Goal: Task Accomplishment & Management: Use online tool/utility

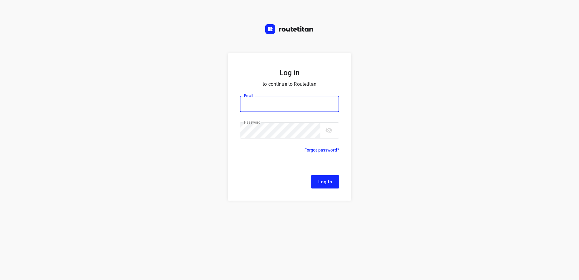
type input "[EMAIL_ADDRESS][DOMAIN_NAME]"
click at [318, 177] on button "Log In" at bounding box center [325, 181] width 28 height 13
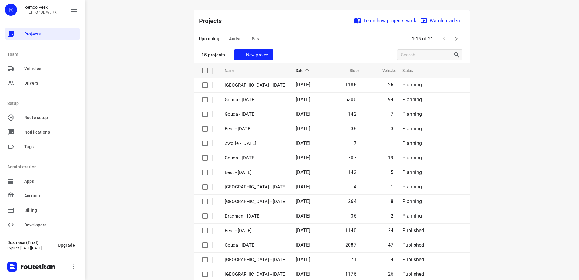
click at [238, 37] on span "Active" at bounding box center [235, 39] width 13 height 8
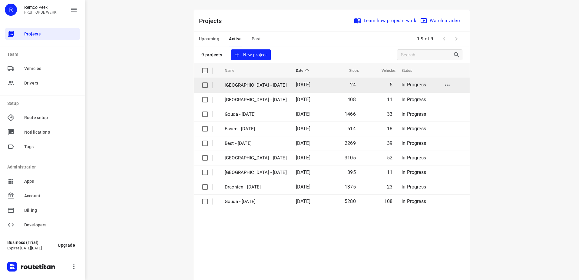
click at [248, 82] on p "[GEOGRAPHIC_DATA] - [DATE]" at bounding box center [256, 85] width 62 height 7
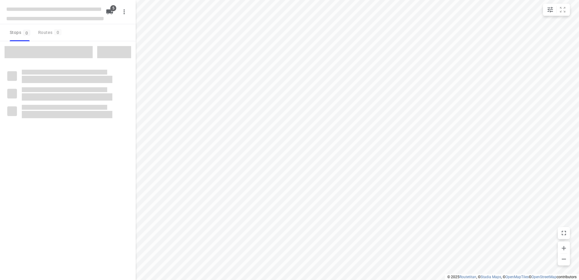
checkbox input "true"
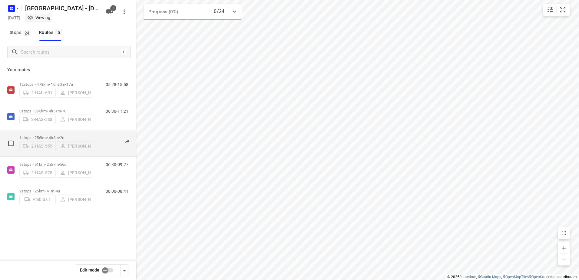
click at [45, 135] on p "1 stops • 256km • 4h3m • 2u" at bounding box center [56, 137] width 74 height 5
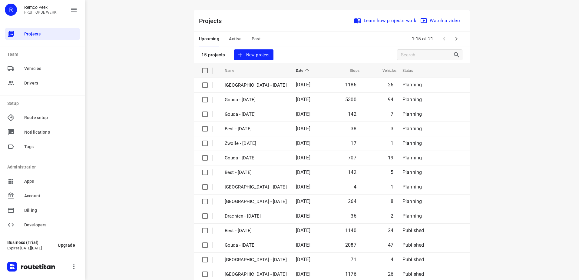
click at [233, 41] on span "Active" at bounding box center [235, 39] width 13 height 8
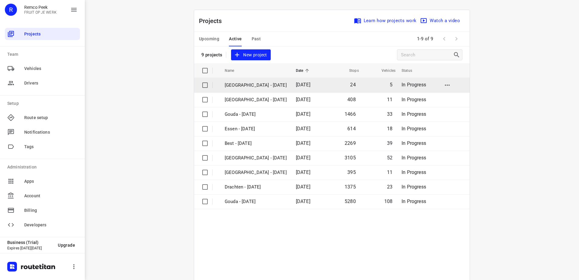
click at [258, 86] on p "[GEOGRAPHIC_DATA] - [DATE]" at bounding box center [256, 85] width 62 height 7
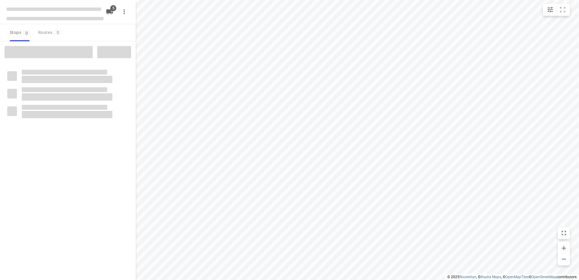
checkbox input "true"
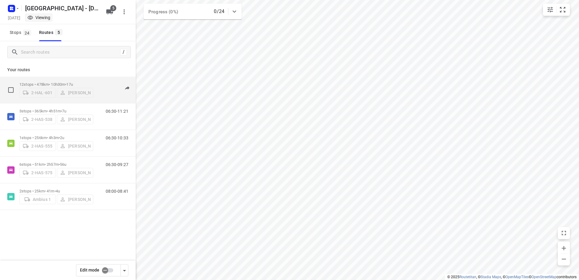
click at [50, 84] on p "12 stops • 478km • 10h30m • 17u" at bounding box center [56, 84] width 74 height 5
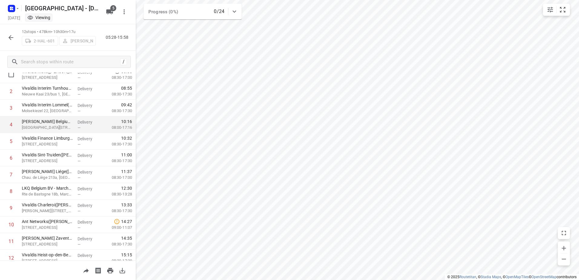
scroll to position [59, 0]
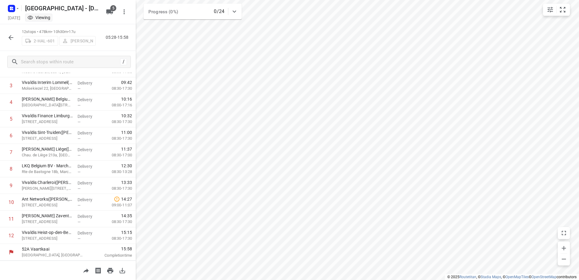
click at [11, 42] on button "button" at bounding box center [11, 37] width 12 height 12
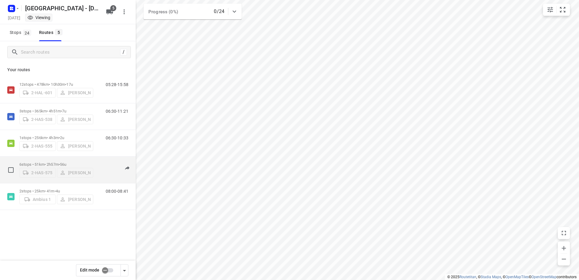
click at [49, 162] on p "6 stops • 51km • 2h57m • 56u" at bounding box center [56, 164] width 74 height 5
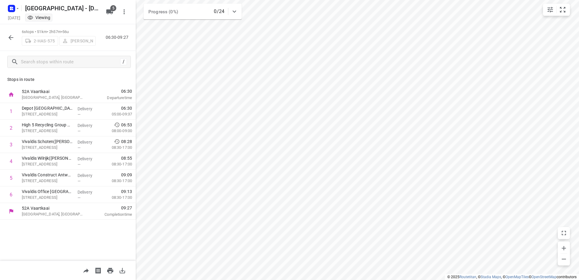
click at [12, 39] on icon "button" at bounding box center [10, 37] width 7 height 7
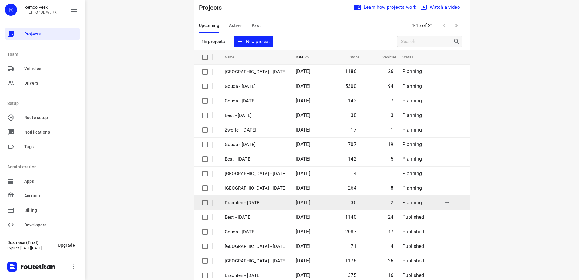
scroll to position [26, 0]
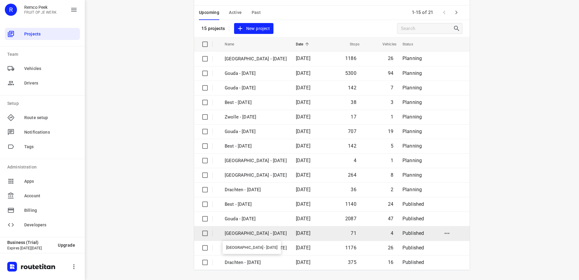
click at [254, 236] on p "[GEOGRAPHIC_DATA] - [DATE]" at bounding box center [256, 233] width 62 height 7
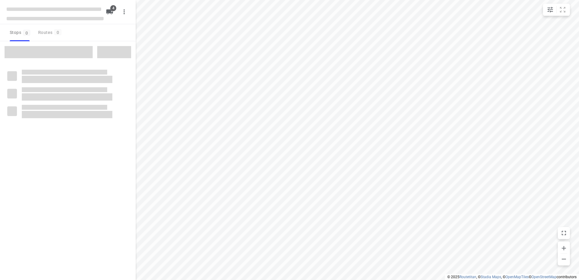
checkbox input "true"
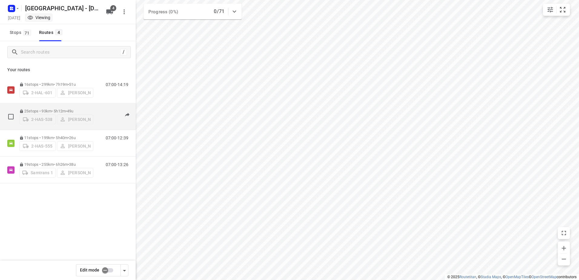
click at [67, 113] on div "2-HAS-538 [PERSON_NAME]" at bounding box center [56, 118] width 74 height 11
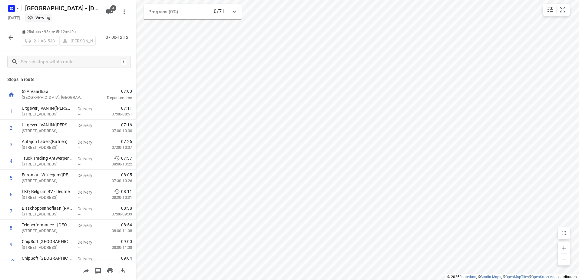
click at [10, 35] on icon "button" at bounding box center [10, 37] width 7 height 7
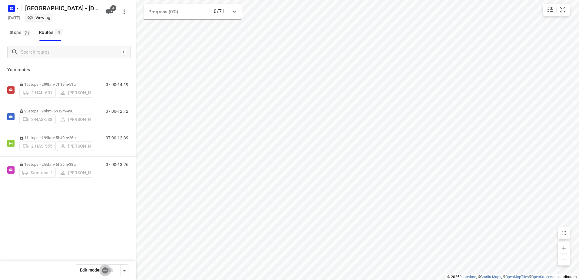
click at [108, 268] on input "checkbox" at bounding box center [105, 270] width 35 height 12
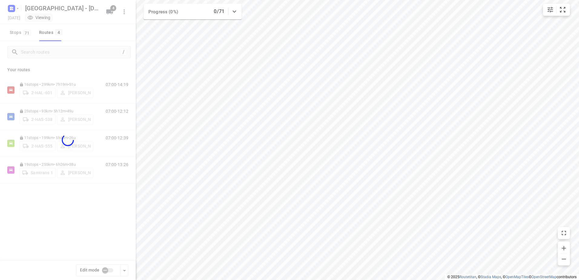
checkbox input "true"
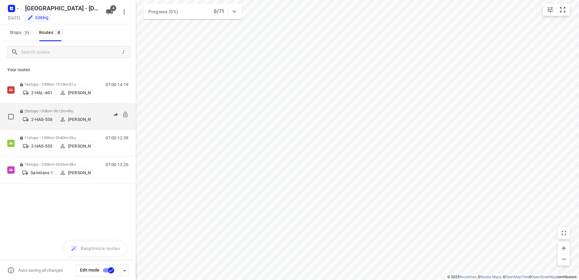
click at [76, 121] on p "[PERSON_NAME]" at bounding box center [79, 119] width 22 height 5
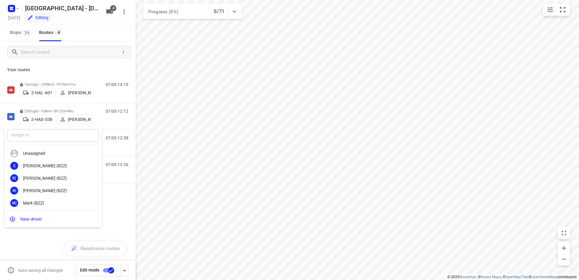
click at [62, 137] on input "text" at bounding box center [53, 135] width 91 height 12
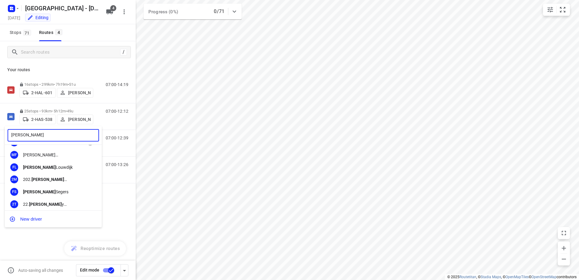
scroll to position [2, 0]
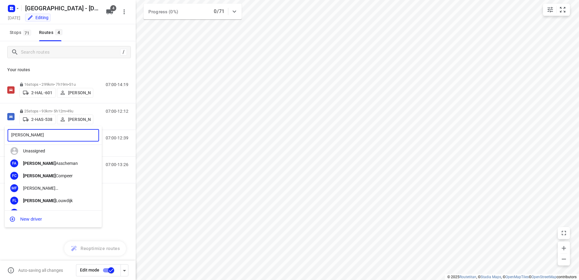
drag, startPoint x: 58, startPoint y: 134, endPoint x: -61, endPoint y: 127, distance: 119.2
click at [0, 127] on html "i © 2025 Routetitan , © Stadia Maps , © OpenMapTiles © OpenStreetMap contributo…" at bounding box center [289, 140] width 579 height 280
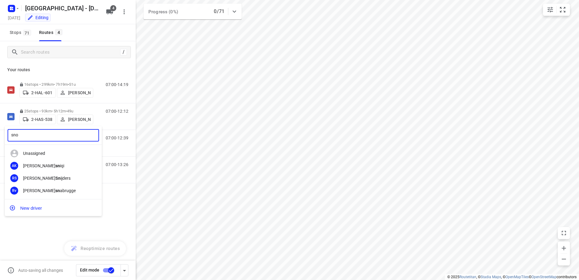
scroll to position [0, 0]
type input "s"
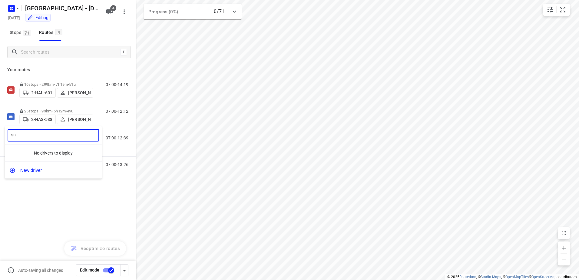
type input "s"
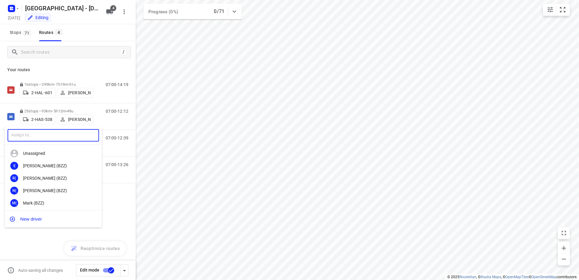
type input "s"
click at [282, 115] on div at bounding box center [289, 140] width 579 height 280
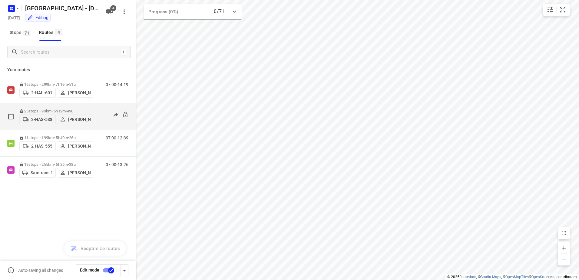
click at [81, 121] on p "[PERSON_NAME]" at bounding box center [79, 119] width 22 height 5
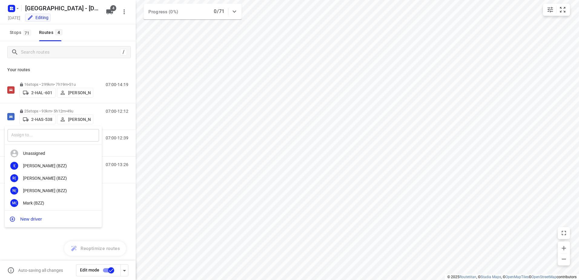
click at [70, 134] on input "text" at bounding box center [53, 135] width 91 height 12
type input "[PERSON_NAME]"
drag, startPoint x: 34, startPoint y: 135, endPoint x: -34, endPoint y: 136, distance: 68.1
click at [0, 136] on html "i © 2025 Routetitan , © Stadia Maps , © OpenMapTiles © OpenStreetMap contributo…" at bounding box center [289, 140] width 579 height 280
click at [120, 27] on div at bounding box center [289, 140] width 579 height 280
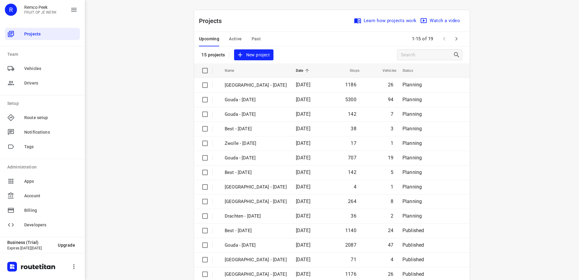
click at [237, 37] on span "Active" at bounding box center [235, 39] width 13 height 8
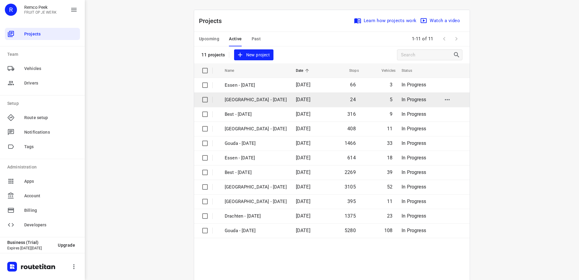
click at [240, 101] on p "[GEOGRAPHIC_DATA] - [DATE]" at bounding box center [256, 99] width 62 height 7
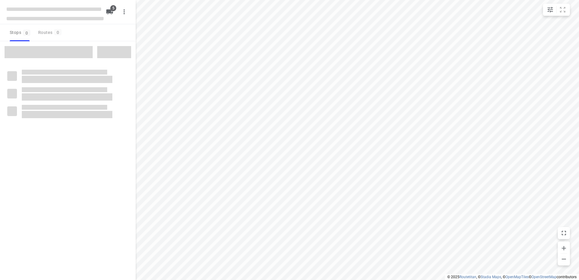
checkbox input "true"
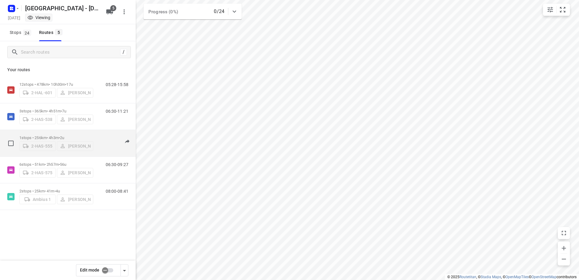
click at [34, 137] on p "1 stops • 256km • 4h3m • 2u" at bounding box center [56, 137] width 74 height 5
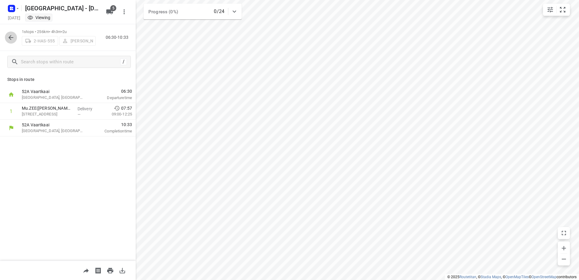
click at [13, 40] on icon "button" at bounding box center [10, 37] width 7 height 7
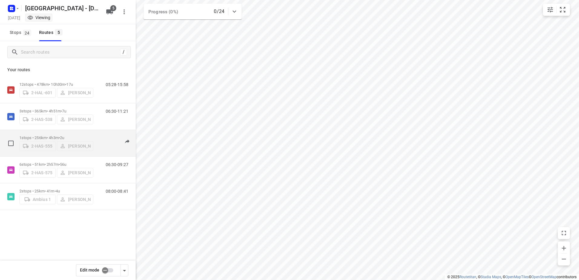
click at [40, 140] on div "2-HAS-555 [PERSON_NAME]" at bounding box center [56, 145] width 74 height 11
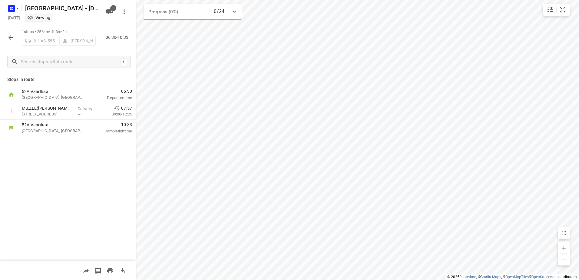
click at [12, 33] on button "button" at bounding box center [11, 37] width 12 height 12
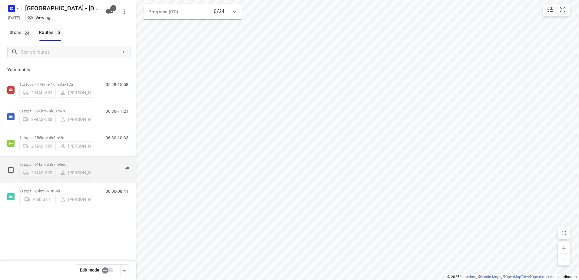
click at [24, 162] on p "6 stops • 51km • 2h57m • 56u" at bounding box center [56, 164] width 74 height 5
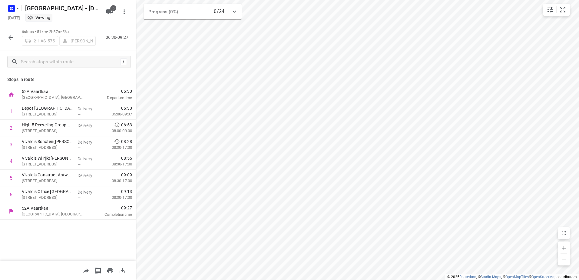
click at [14, 40] on icon "button" at bounding box center [10, 37] width 7 height 7
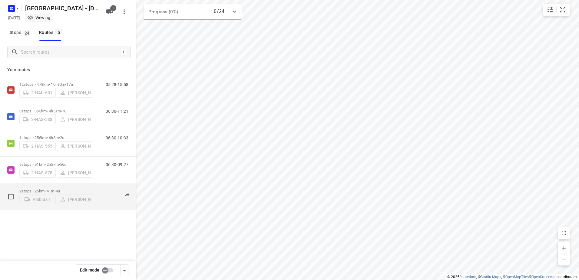
click at [45, 189] on p "2 stops • 25km • 41m • 4u" at bounding box center [56, 191] width 74 height 5
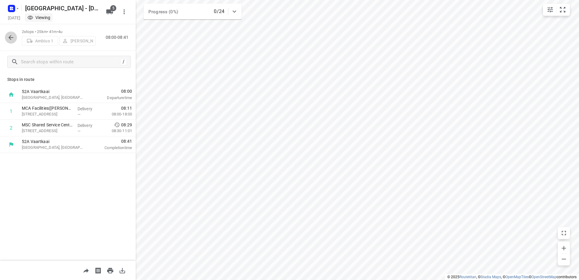
click at [12, 40] on icon "button" at bounding box center [10, 37] width 7 height 7
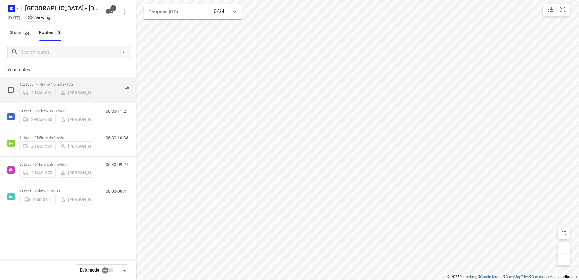
click at [57, 84] on p "12 stops • 478km • 10h30m • 17u" at bounding box center [56, 84] width 74 height 5
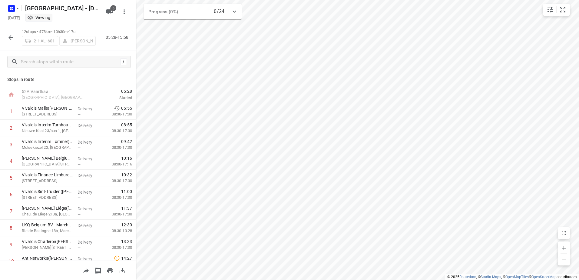
click at [12, 39] on icon "button" at bounding box center [10, 37] width 7 height 7
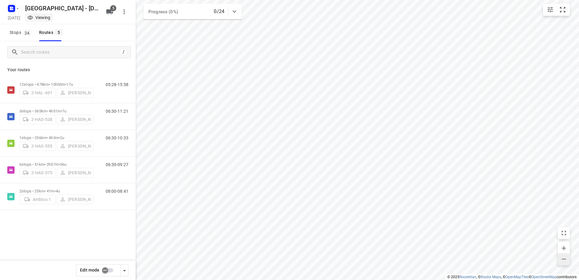
click at [562, 261] on icon "button" at bounding box center [563, 258] width 7 height 7
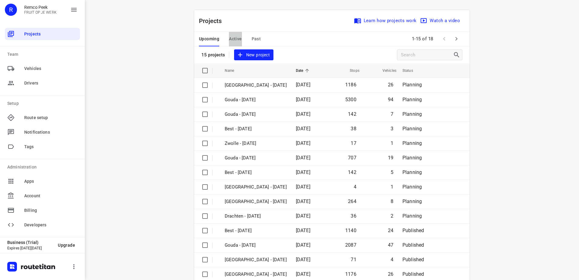
click at [231, 41] on span "Active" at bounding box center [235, 39] width 13 height 8
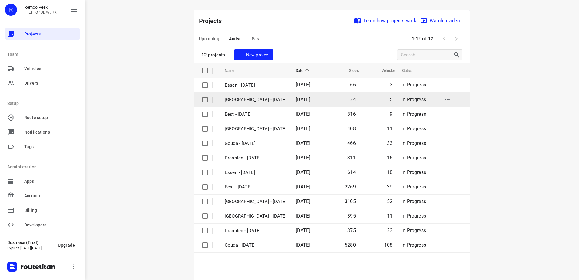
click at [263, 98] on p "[GEOGRAPHIC_DATA] - [DATE]" at bounding box center [256, 99] width 62 height 7
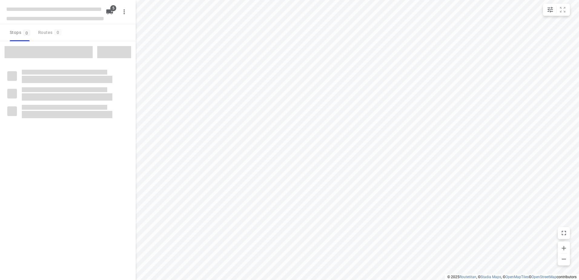
checkbox input "true"
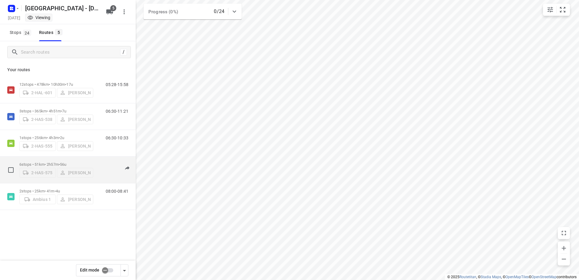
click at [32, 162] on p "6 stops • 51km • 2h57m • 56u" at bounding box center [56, 164] width 74 height 5
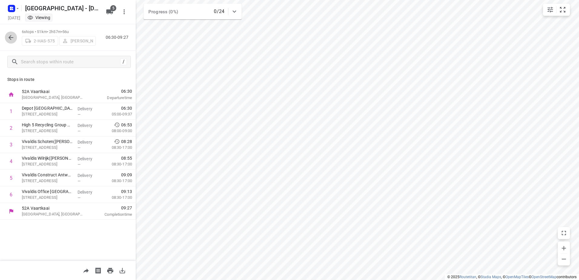
click at [14, 39] on icon "button" at bounding box center [10, 37] width 7 height 7
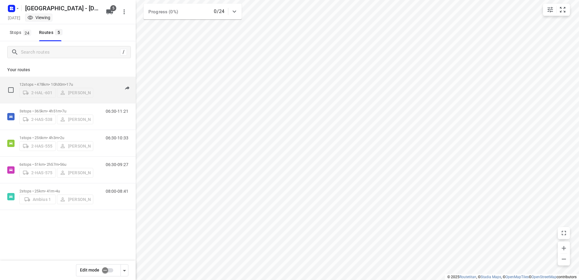
click at [44, 83] on p "12 stops • 478km • 10h30m • 17u" at bounding box center [56, 84] width 74 height 5
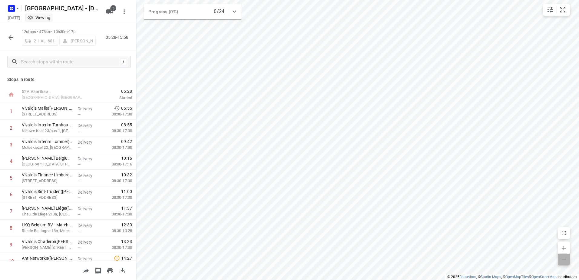
click at [562, 255] on button "button" at bounding box center [564, 259] width 12 height 12
click at [565, 246] on icon "button" at bounding box center [563, 247] width 7 height 7
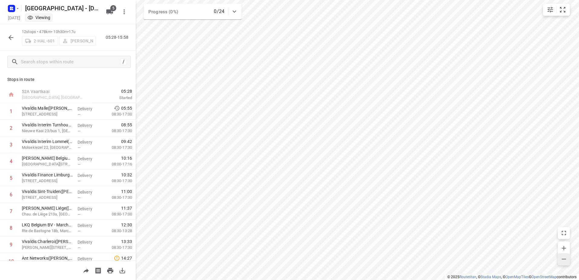
click at [568, 258] on span "button" at bounding box center [564, 259] width 12 height 8
click at [564, 246] on icon "button" at bounding box center [563, 247] width 7 height 7
click at [560, 258] on span "button" at bounding box center [564, 259] width 12 height 8
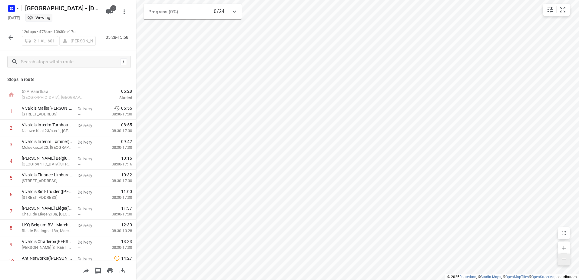
click at [560, 258] on span "button" at bounding box center [564, 259] width 12 height 8
click at [567, 257] on icon "button" at bounding box center [563, 258] width 7 height 7
click at [17, 38] on button "button" at bounding box center [11, 37] width 12 height 12
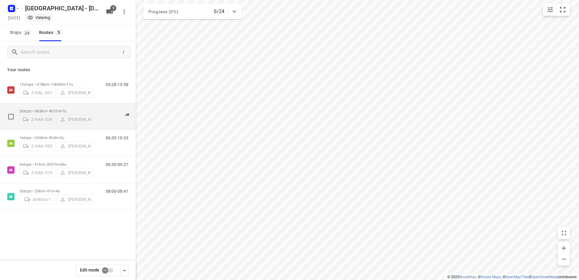
click at [41, 114] on div "2-HAS-538 [PERSON_NAME]" at bounding box center [56, 118] width 74 height 11
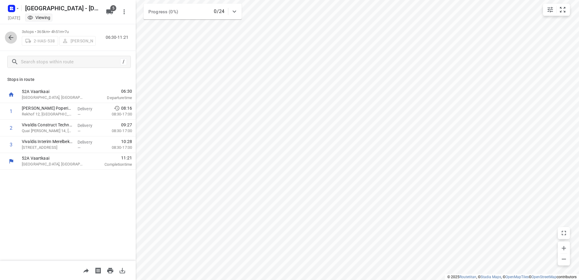
click at [9, 38] on icon "button" at bounding box center [10, 37] width 5 height 5
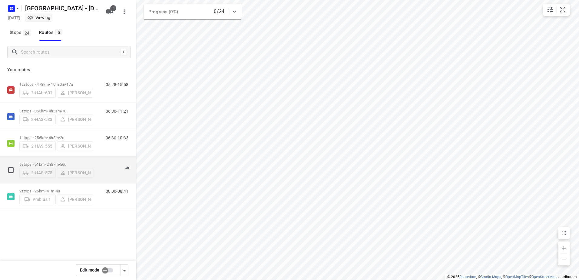
click at [26, 163] on p "6 stops • 51km • 2h57m • 56u" at bounding box center [56, 164] width 74 height 5
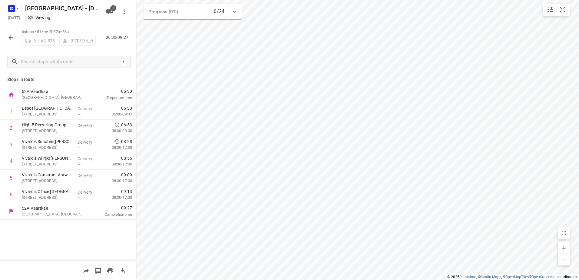
click at [12, 39] on icon "button" at bounding box center [10, 37] width 7 height 7
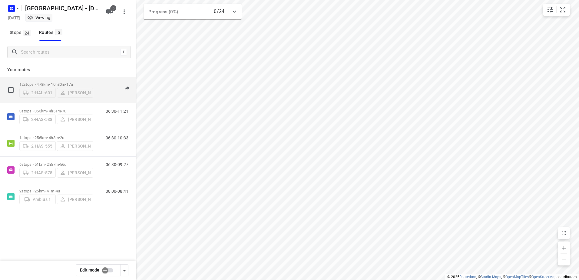
click at [26, 91] on div "2-HAL-601 [PERSON_NAME]" at bounding box center [56, 92] width 74 height 11
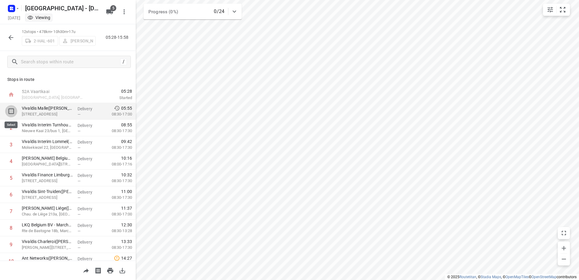
click at [11, 111] on input "checkbox" at bounding box center [11, 111] width 12 height 12
checkbox input "true"
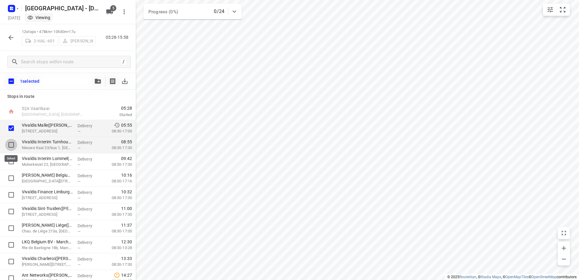
click at [9, 142] on input "checkbox" at bounding box center [11, 145] width 12 height 12
checkbox input "true"
click at [98, 83] on icon "button" at bounding box center [98, 81] width 6 height 5
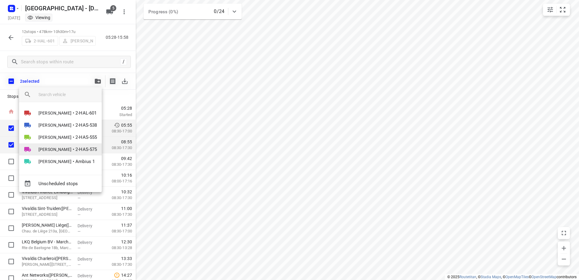
click at [73, 148] on span "•" at bounding box center [74, 149] width 2 height 7
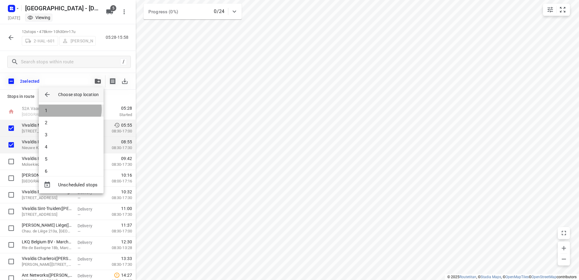
click at [70, 109] on li "1" at bounding box center [71, 110] width 65 height 12
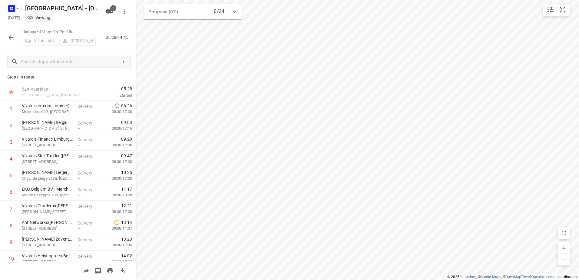
scroll to position [2, 0]
click at [11, 38] on icon "button" at bounding box center [10, 37] width 7 height 7
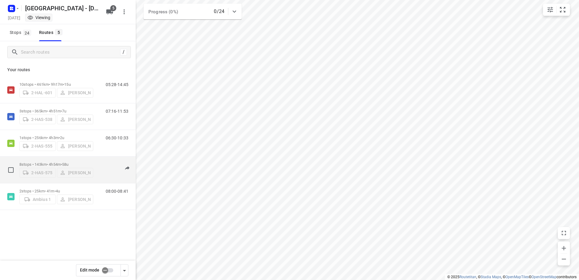
click at [45, 164] on p "8 stops • 143km • 4h54m • 58u" at bounding box center [56, 164] width 74 height 5
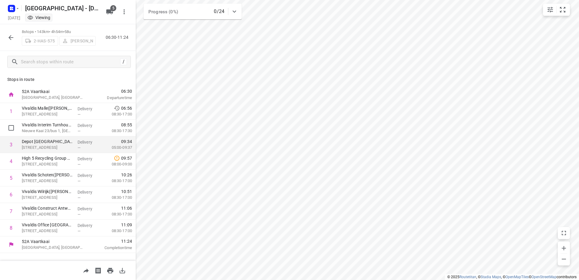
drag, startPoint x: 15, startPoint y: 143, endPoint x: 18, endPoint y: 142, distance: 3.2
click at [12, 144] on input "checkbox" at bounding box center [11, 144] width 12 height 12
checkbox input "true"
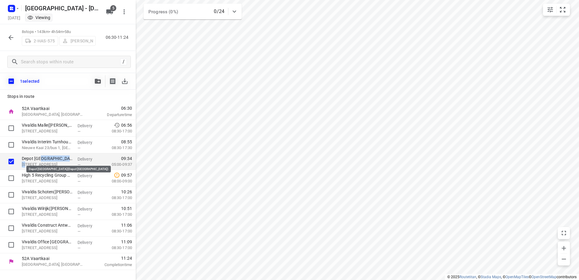
drag, startPoint x: 41, startPoint y: 157, endPoint x: 25, endPoint y: 166, distance: 18.9
click at [25, 166] on div "Depot [GEOGRAPHIC_DATA](Depot [GEOGRAPHIC_DATA]) [STREET_ADDRESS]" at bounding box center [47, 161] width 56 height 17
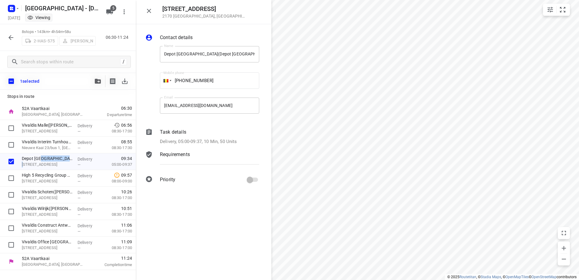
click at [12, 38] on icon "button" at bounding box center [10, 37] width 7 height 7
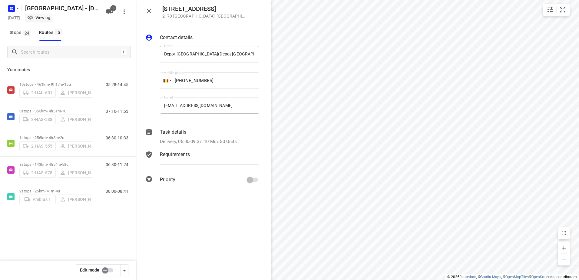
click at [104, 269] on input "checkbox" at bounding box center [105, 270] width 35 height 12
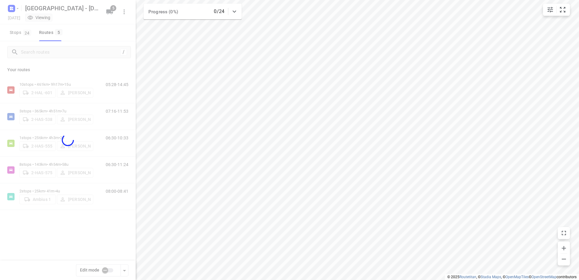
checkbox input "true"
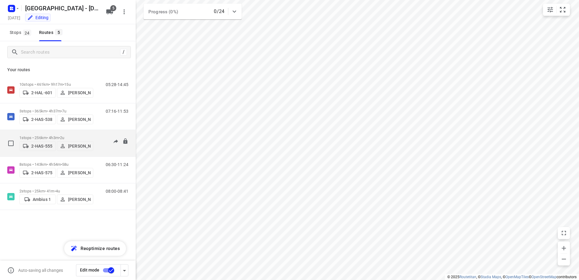
click at [34, 136] on p "1 stops • 256km • 4h3m • 2u" at bounding box center [56, 137] width 74 height 5
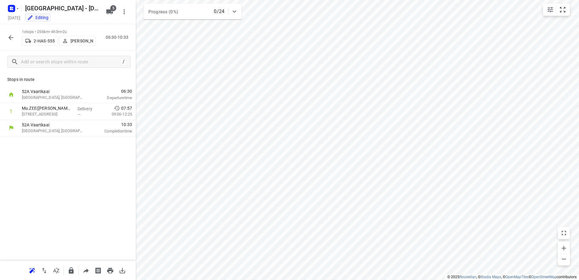
click at [13, 42] on button "button" at bounding box center [11, 37] width 12 height 12
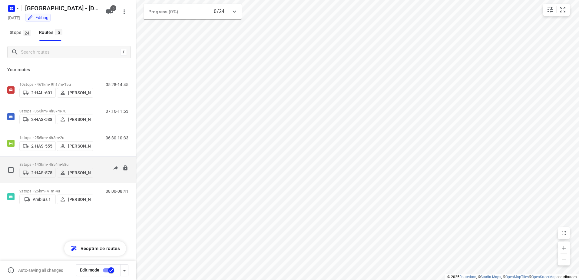
click at [34, 164] on p "8 stops • 143km • 4h54m • 58u" at bounding box center [56, 164] width 74 height 5
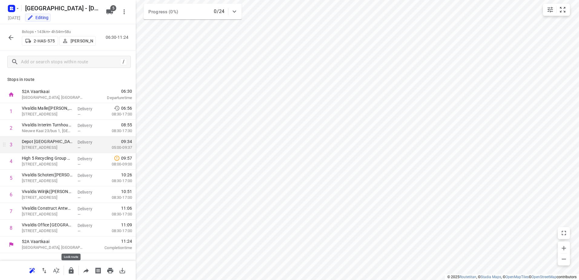
click at [71, 267] on icon "button" at bounding box center [71, 270] width 7 height 7
click at [14, 143] on input "checkbox" at bounding box center [11, 144] width 12 height 12
checkbox input "true"
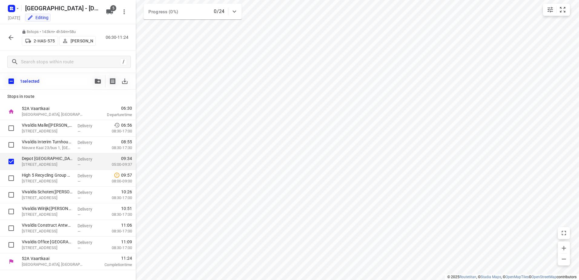
drag, startPoint x: 13, startPoint y: 159, endPoint x: 13, endPoint y: 155, distance: 4.2
click at [13, 155] on div at bounding box center [9, 161] width 19 height 17
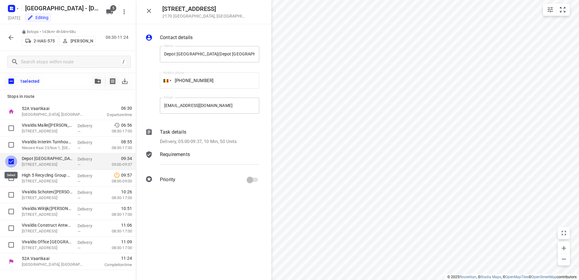
click at [12, 161] on input "checkbox" at bounding box center [11, 161] width 12 height 12
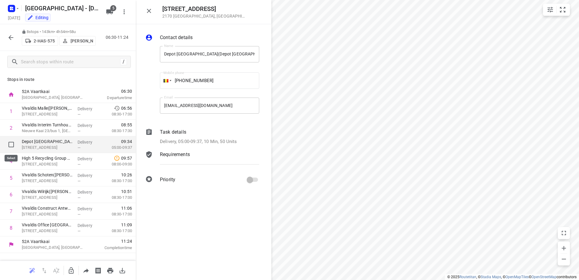
drag, startPoint x: 12, startPoint y: 145, endPoint x: 17, endPoint y: 146, distance: 4.9
click at [14, 146] on input "checkbox" at bounding box center [11, 144] width 12 height 12
checkbox input "true"
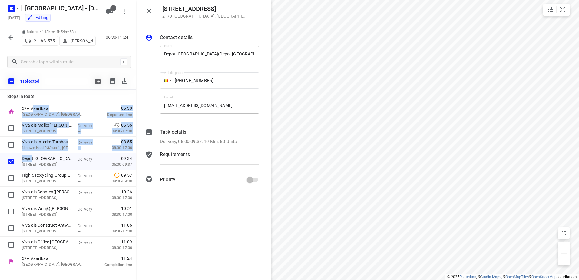
drag, startPoint x: 32, startPoint y: 156, endPoint x: 32, endPoint y: 109, distance: 46.6
click at [32, 109] on div "52A Vaartkaai [GEOGRAPHIC_DATA], [GEOGRAPHIC_DATA] 06:30 Departure time Vivaldi…" at bounding box center [68, 186] width 136 height 167
drag, startPoint x: 32, startPoint y: 109, endPoint x: 27, endPoint y: 157, distance: 48.1
click at [27, 157] on p "Depot [GEOGRAPHIC_DATA](Depot [GEOGRAPHIC_DATA])" at bounding box center [47, 158] width 51 height 6
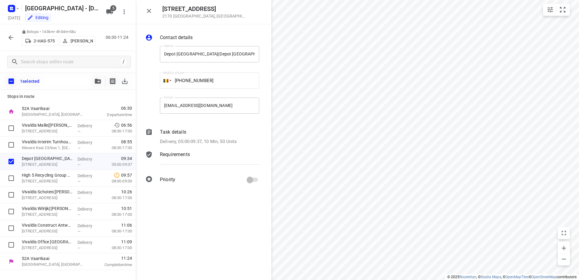
click at [71, 88] on div "1 selected" at bounding box center [68, 81] width 136 height 17
click at [56, 81] on div "1 selected" at bounding box center [68, 81] width 136 height 17
click at [15, 40] on button "button" at bounding box center [11, 37] width 12 height 12
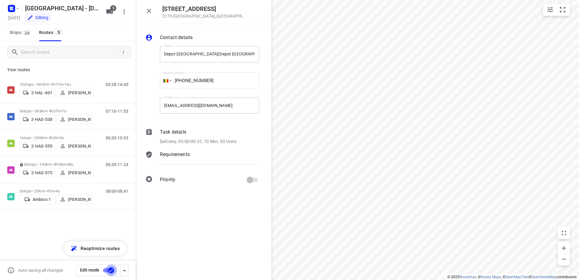
click at [113, 271] on input "checkbox" at bounding box center [111, 270] width 35 height 12
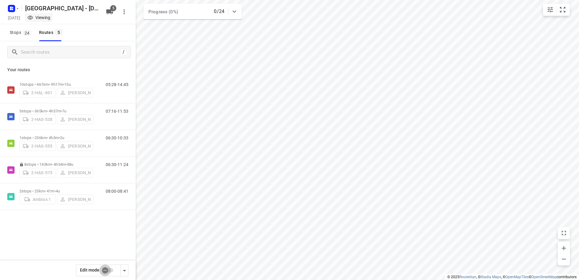
click at [105, 269] on input "checkbox" at bounding box center [105, 270] width 35 height 12
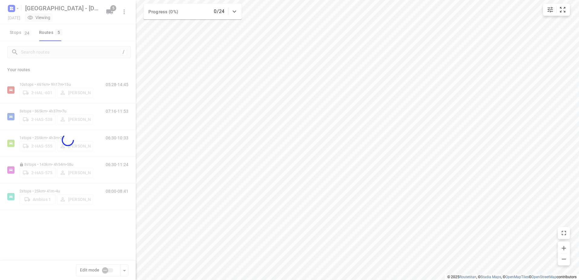
checkbox input "true"
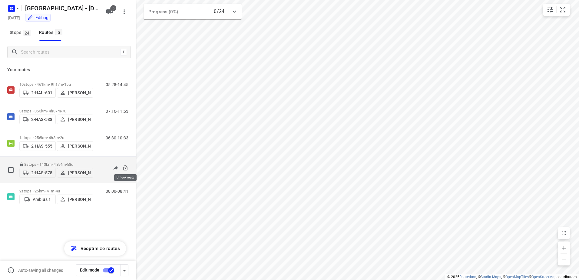
click at [126, 165] on icon at bounding box center [125, 168] width 6 height 6
click at [44, 160] on div "8 stops • 143km • 4h54m • 58u 2-HAS-575 [PERSON_NAME]" at bounding box center [56, 170] width 74 height 22
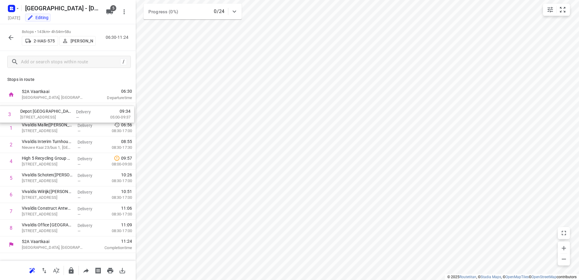
drag, startPoint x: 26, startPoint y: 141, endPoint x: 24, endPoint y: 108, distance: 32.5
click at [24, 108] on div "1 Vivaldis Malle([PERSON_NAME]) [STREET_ADDRESS], Malle Delivery — 06:56 08:30-…" at bounding box center [68, 169] width 136 height 133
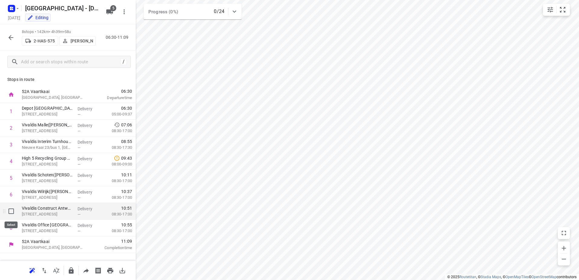
click at [13, 213] on input "checkbox" at bounding box center [11, 211] width 12 height 12
checkbox input "true"
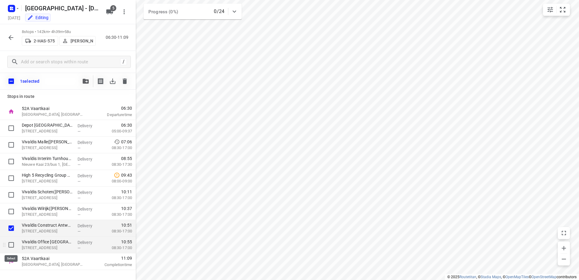
click at [12, 240] on input "checkbox" at bounding box center [11, 245] width 12 height 12
checkbox input "true"
click at [12, 210] on input "checkbox" at bounding box center [11, 211] width 12 height 12
checkbox input "true"
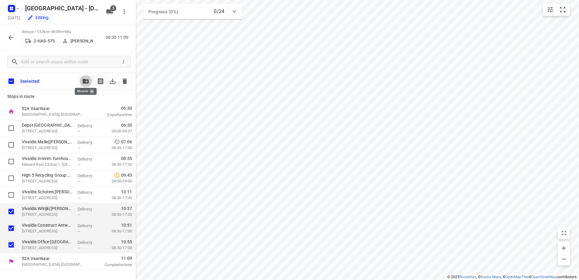
click at [87, 82] on icon "button" at bounding box center [86, 81] width 6 height 5
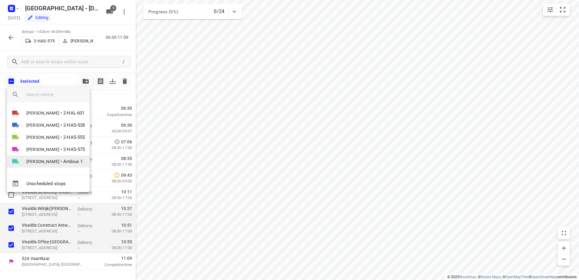
click at [52, 163] on span "[PERSON_NAME]" at bounding box center [42, 161] width 33 height 6
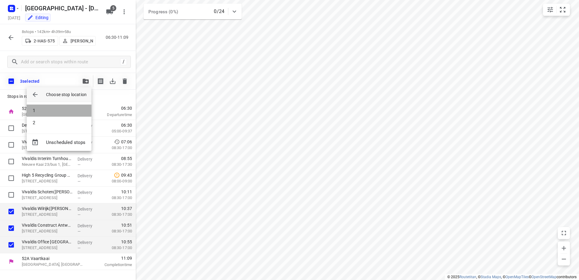
click at [56, 111] on li "1" at bounding box center [59, 110] width 65 height 12
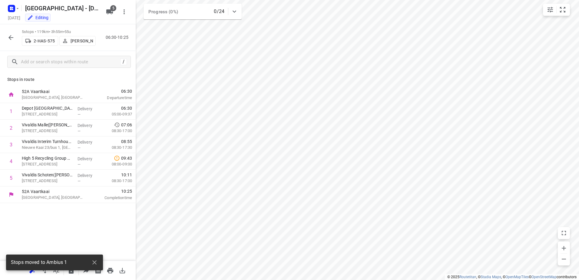
click at [56, 227] on div "Stops in route 52A Vaartkaai [GEOGRAPHIC_DATA], [GEOGRAPHIC_DATA] 06:30 Departu…" at bounding box center [68, 167] width 136 height 188
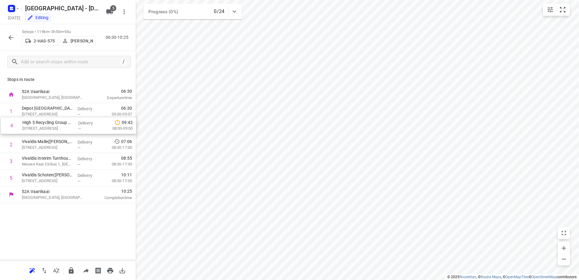
drag, startPoint x: 57, startPoint y: 161, endPoint x: 56, endPoint y: 123, distance: 38.2
click at [56, 123] on div "1 Depot [GEOGRAPHIC_DATA](Depot [GEOGRAPHIC_DATA]) [STREET_ADDRESS] Delivery — …" at bounding box center [68, 144] width 136 height 83
click at [563, 258] on icon "button" at bounding box center [563, 258] width 7 height 7
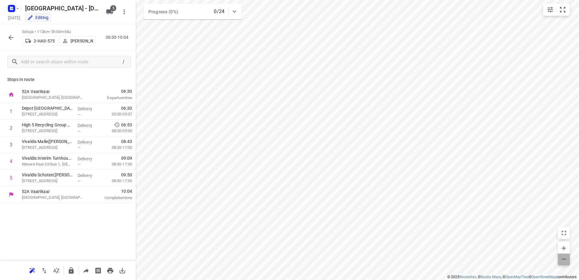
click at [563, 258] on icon "button" at bounding box center [563, 258] width 7 height 7
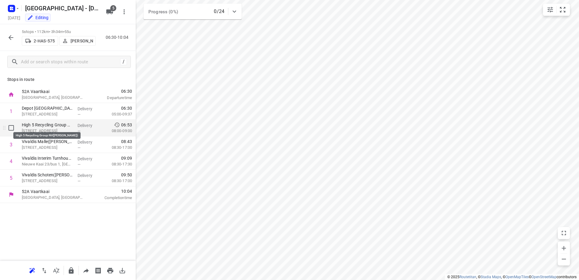
click at [51, 127] on p "High 5 Recycling Group NV([PERSON_NAME])" at bounding box center [47, 125] width 51 height 6
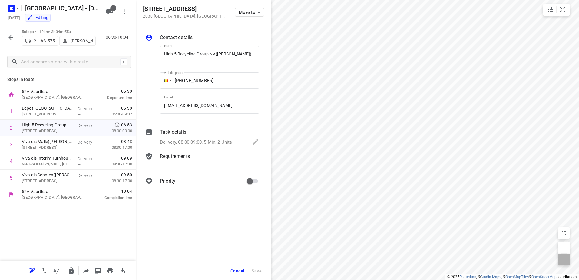
click at [563, 263] on span "button" at bounding box center [564, 259] width 12 height 8
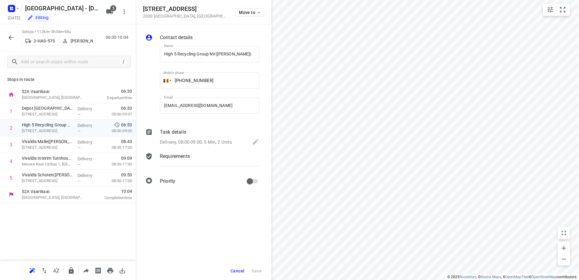
click at [233, 268] on span "Cancel" at bounding box center [237, 270] width 14 height 5
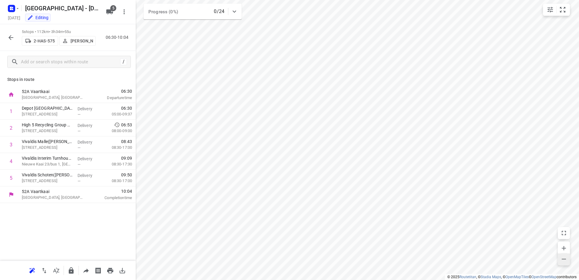
click at [564, 260] on icon "button" at bounding box center [563, 258] width 7 height 7
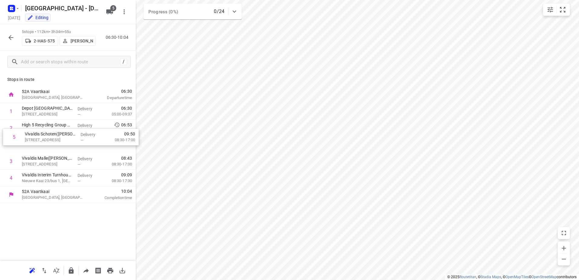
drag, startPoint x: 31, startPoint y: 176, endPoint x: 34, endPoint y: 133, distance: 43.1
click at [34, 133] on div "1 Depot [GEOGRAPHIC_DATA](Depot [GEOGRAPHIC_DATA]) [STREET_ADDRESS] Delivery — …" at bounding box center [68, 144] width 136 height 83
click at [10, 40] on icon "button" at bounding box center [10, 37] width 7 height 7
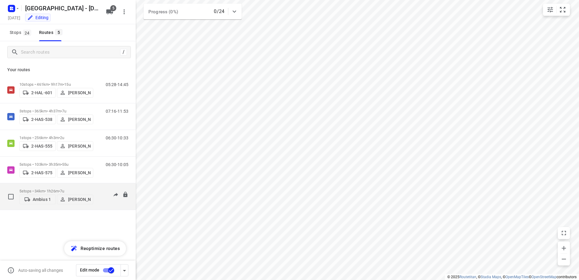
click at [52, 190] on p "5 stops • 34km • 1h26m • 7u" at bounding box center [56, 191] width 74 height 5
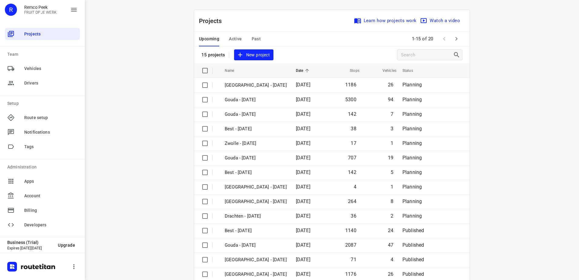
click at [233, 40] on span "Active" at bounding box center [235, 39] width 13 height 8
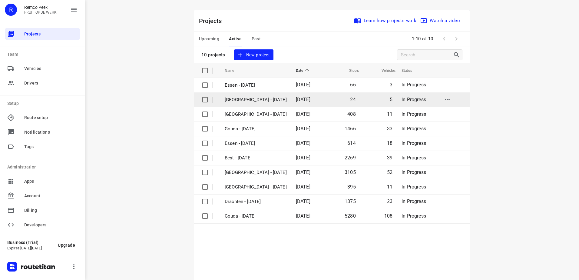
click at [239, 102] on p "[GEOGRAPHIC_DATA] - [DATE]" at bounding box center [256, 99] width 62 height 7
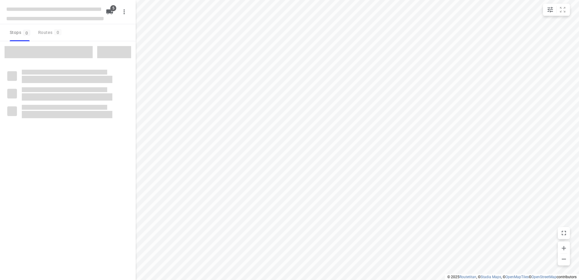
checkbox input "true"
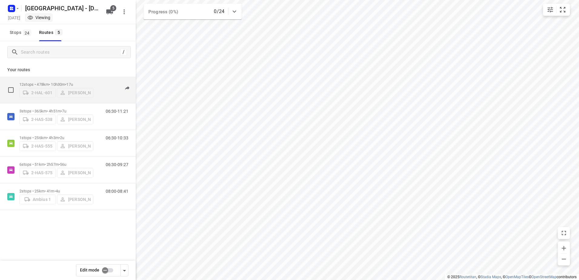
click at [66, 84] on p "12 stops • 478km • 10h30m • 17u" at bounding box center [56, 84] width 74 height 5
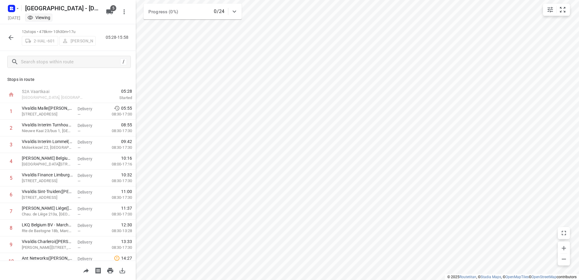
click at [13, 42] on button "button" at bounding box center [11, 37] width 12 height 12
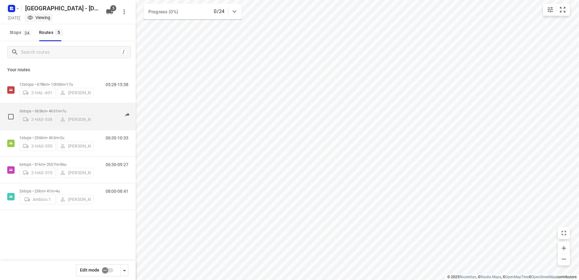
click at [41, 109] on p "3 stops • 365km • 4h51m • 7u" at bounding box center [56, 111] width 74 height 5
